Goal: Navigation & Orientation: Find specific page/section

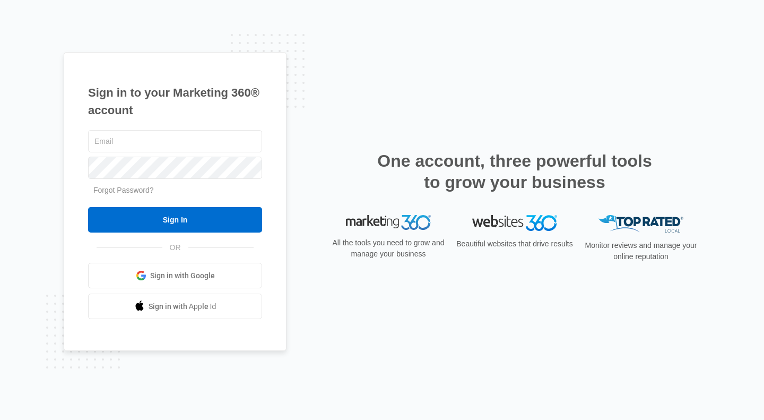
click at [170, 279] on span "Sign in with Google" at bounding box center [182, 275] width 65 height 11
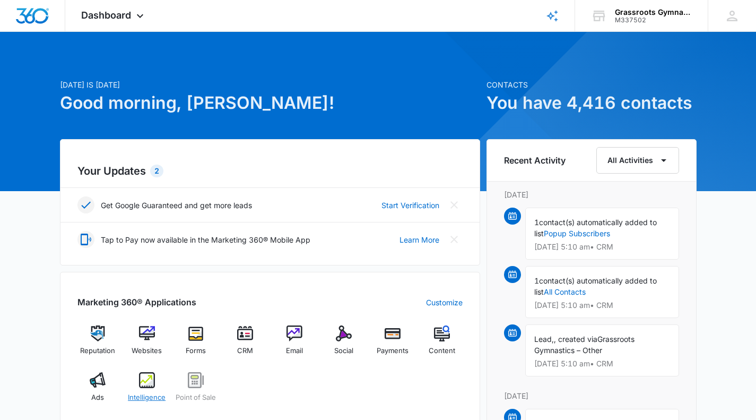
click at [146, 385] on img at bounding box center [147, 380] width 16 height 16
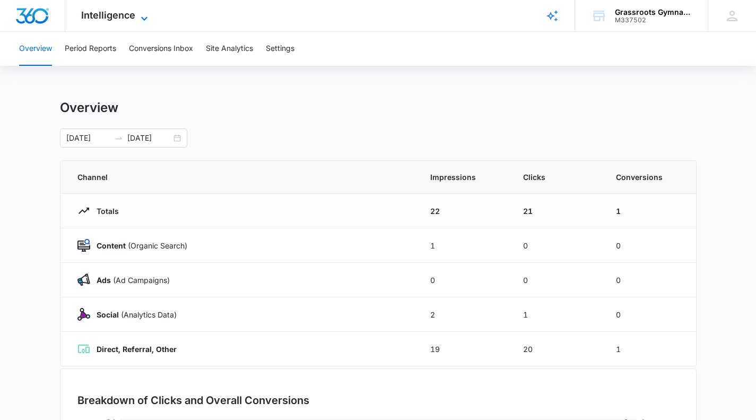
click at [124, 16] on span "Intelligence" at bounding box center [108, 15] width 54 height 11
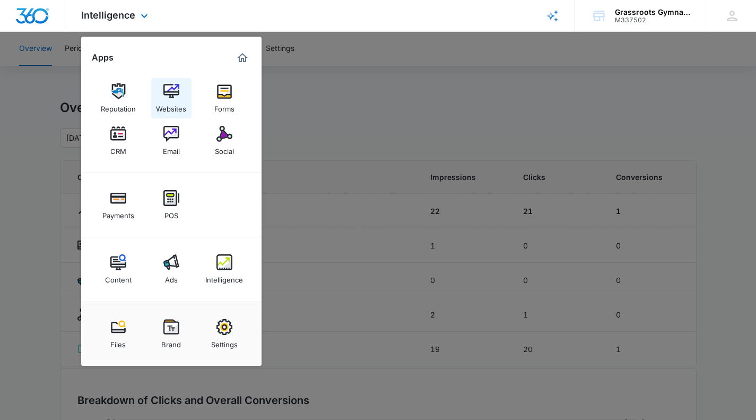
click at [171, 96] on img at bounding box center [171, 91] width 16 height 16
